Goal: Information Seeking & Learning: Learn about a topic

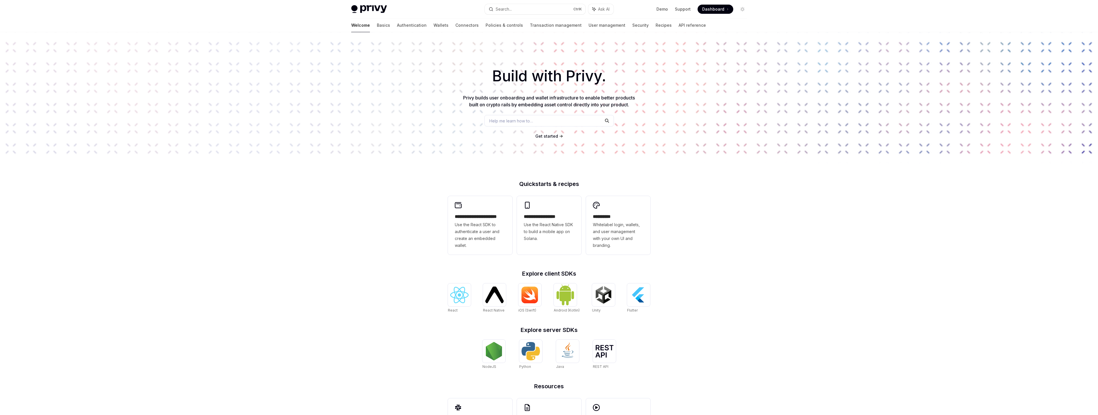
scroll to position [42, 0]
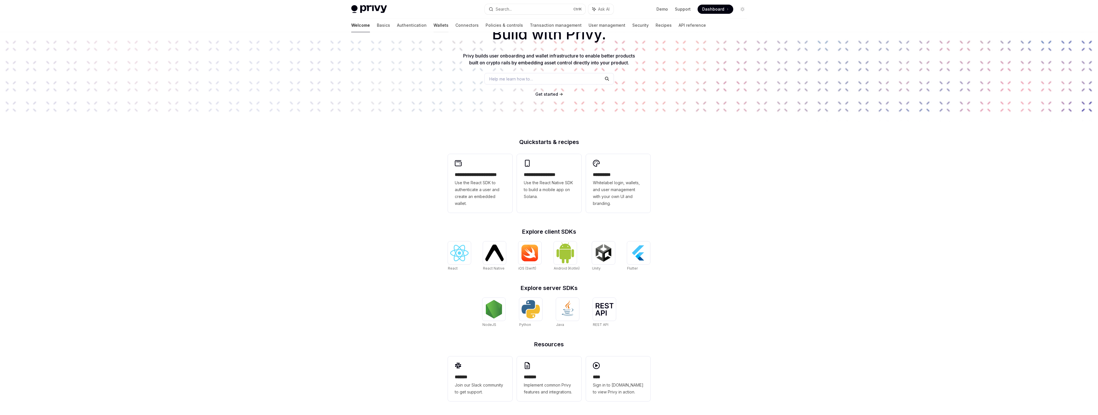
click at [434, 26] on link "Wallets" at bounding box center [441, 25] width 15 height 14
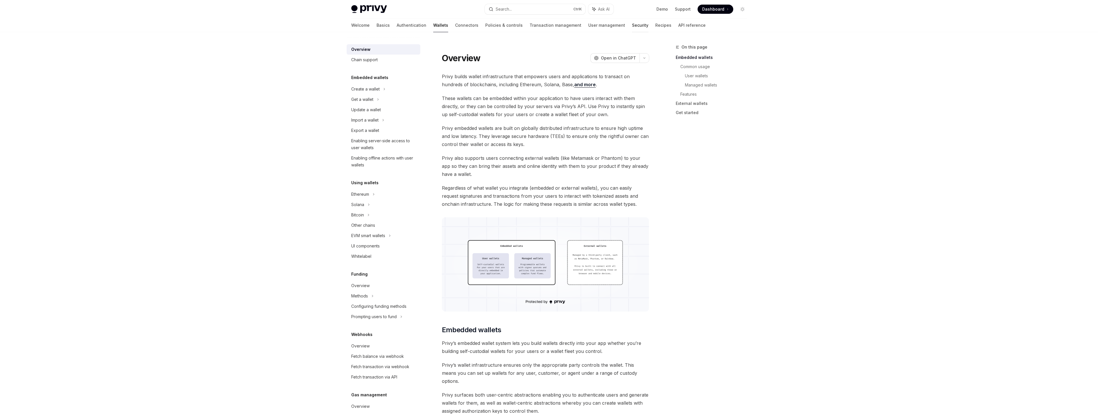
click at [632, 25] on link "Security" at bounding box center [640, 25] width 16 height 14
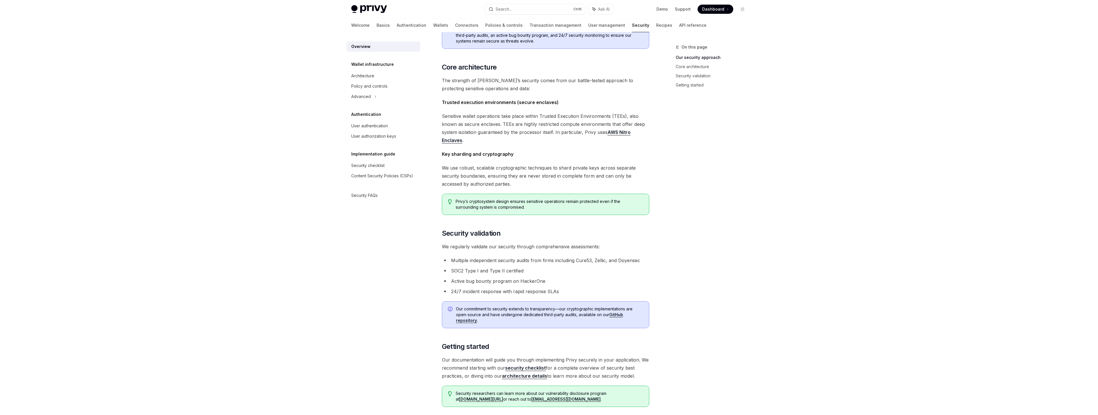
scroll to position [250, 0]
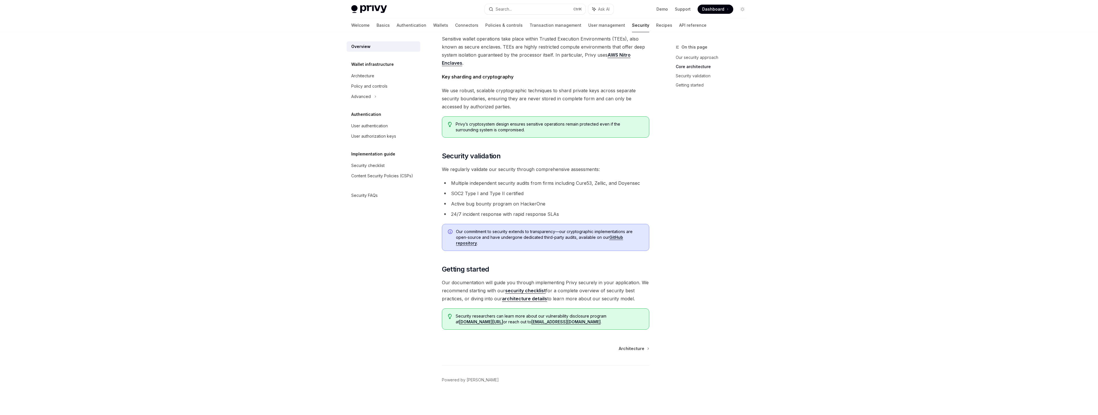
click at [532, 290] on link "security checklist" at bounding box center [525, 291] width 41 height 6
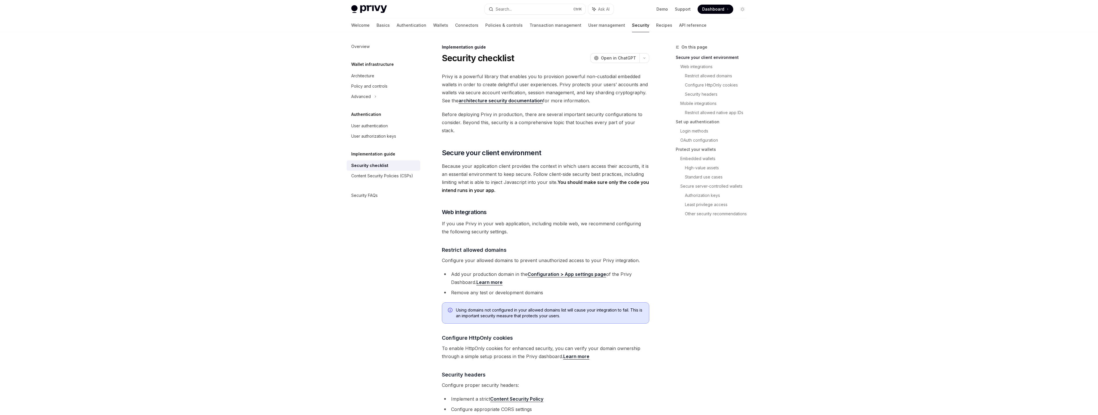
click at [516, 101] on link "architecture security documentation" at bounding box center [501, 101] width 84 height 6
type textarea "*"
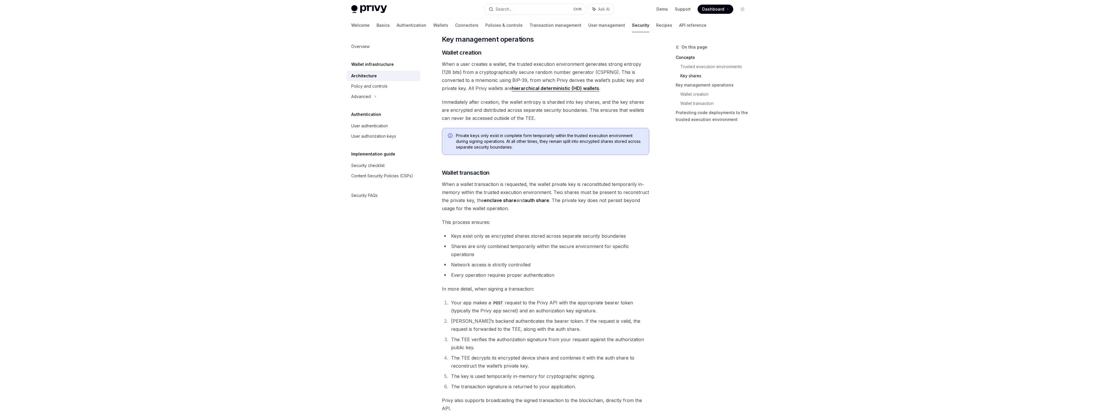
scroll to position [489, 0]
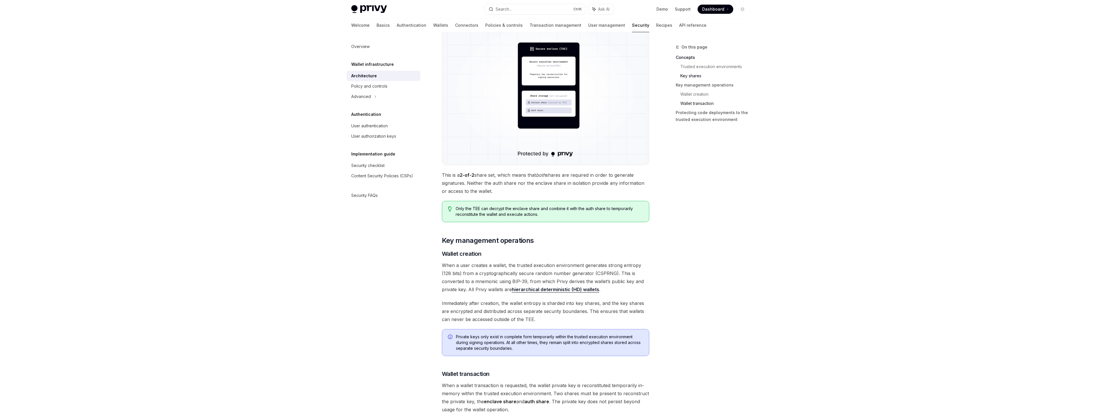
click at [708, 103] on link "Wallet transaction" at bounding box center [715, 103] width 71 height 9
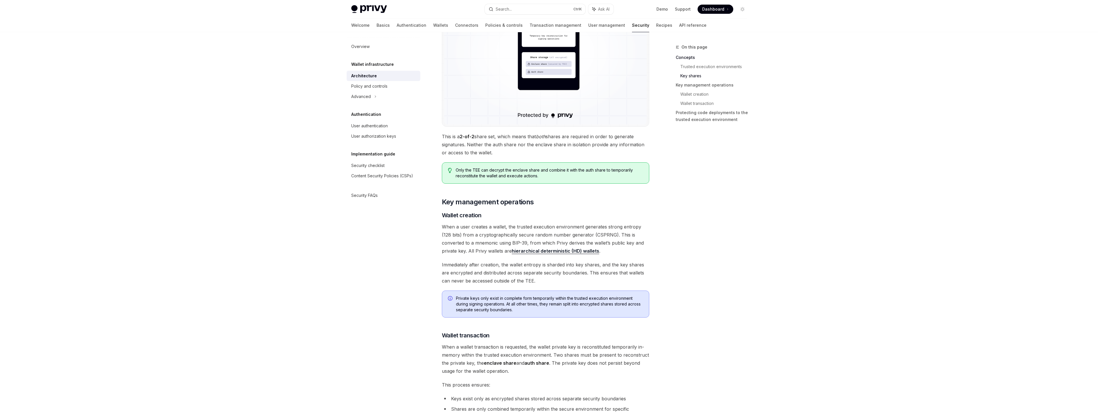
scroll to position [412, 0]
